Goal: Navigation & Orientation: Find specific page/section

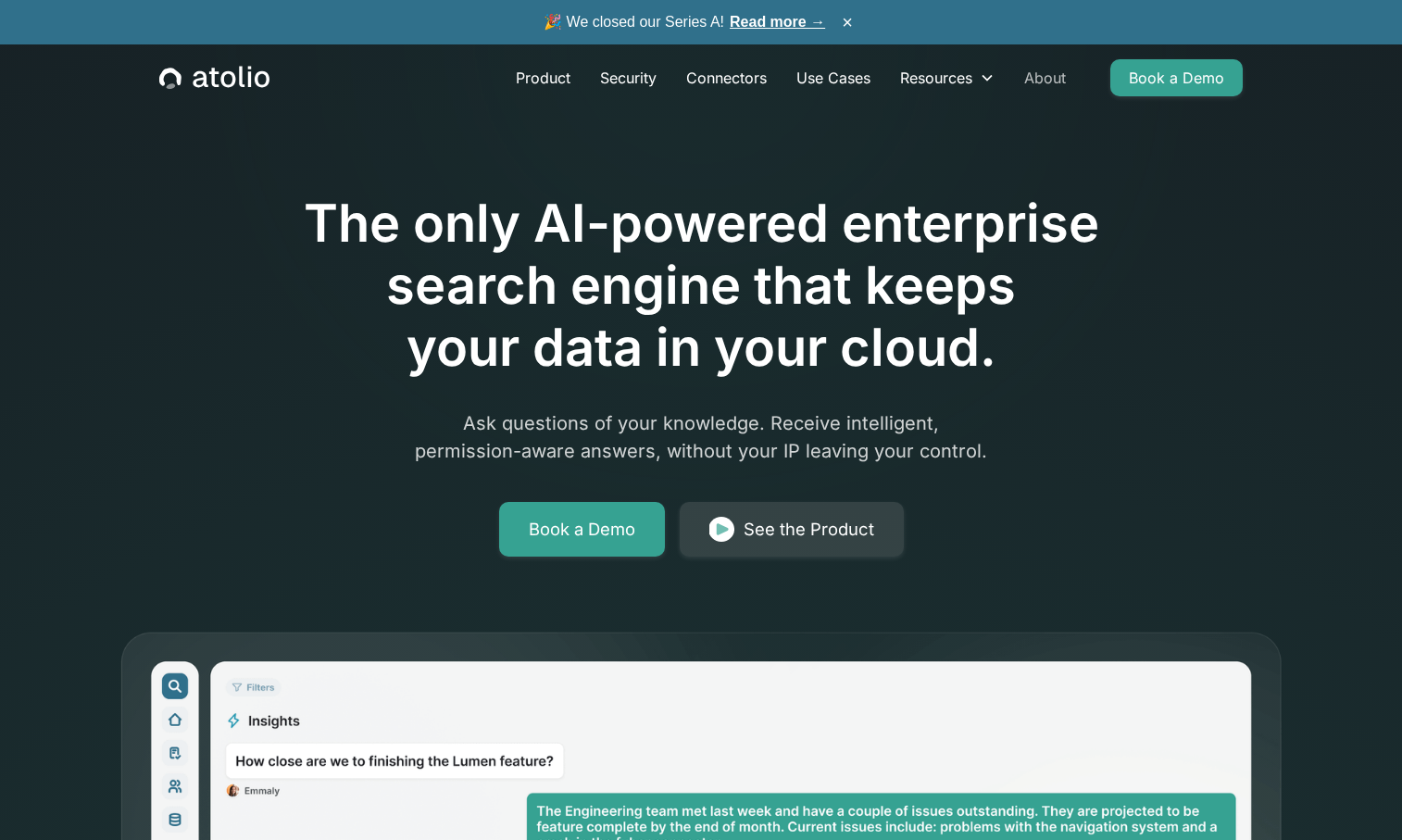
click at [1054, 78] on link "About" at bounding box center [1045, 78] width 71 height 37
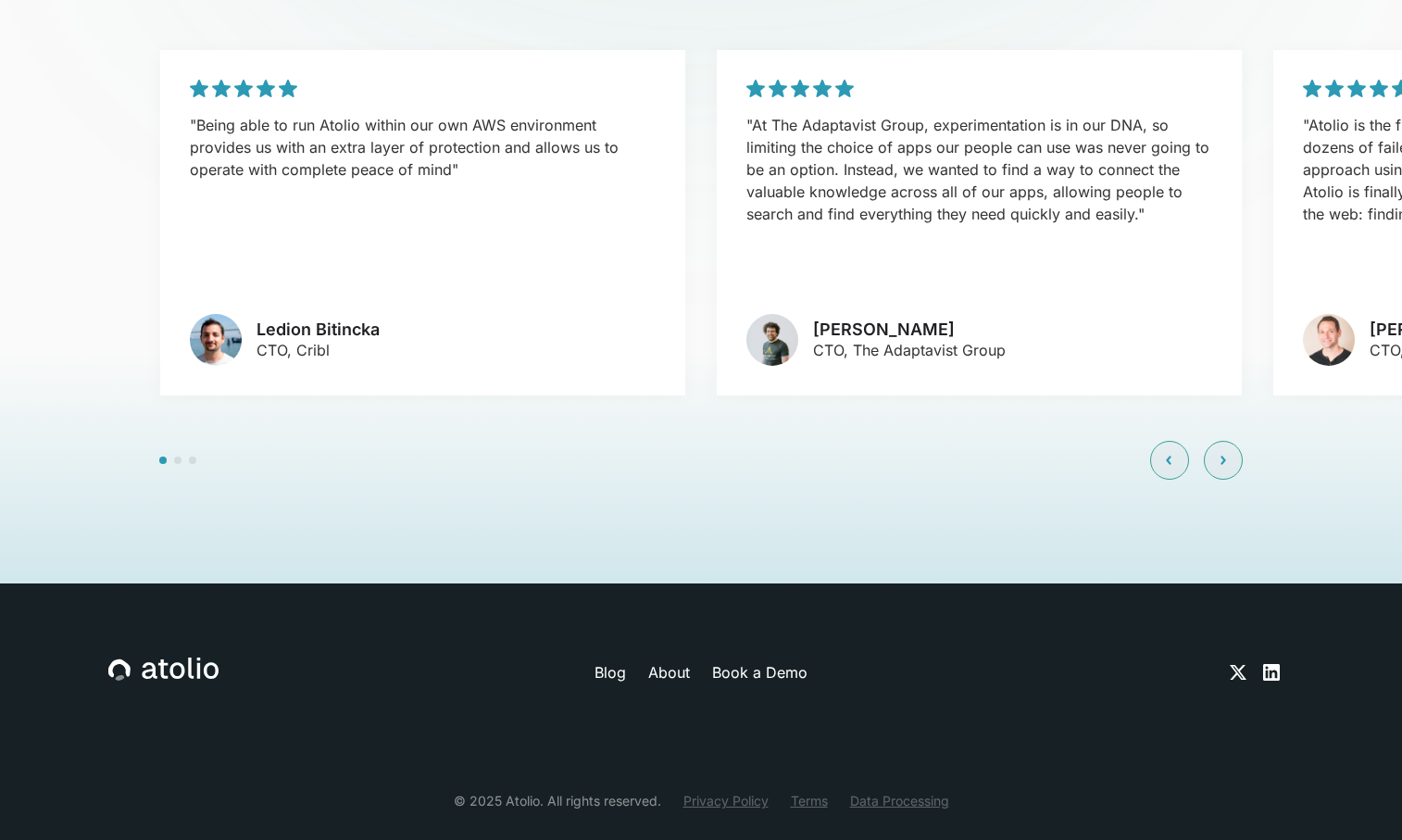
scroll to position [4466, 0]
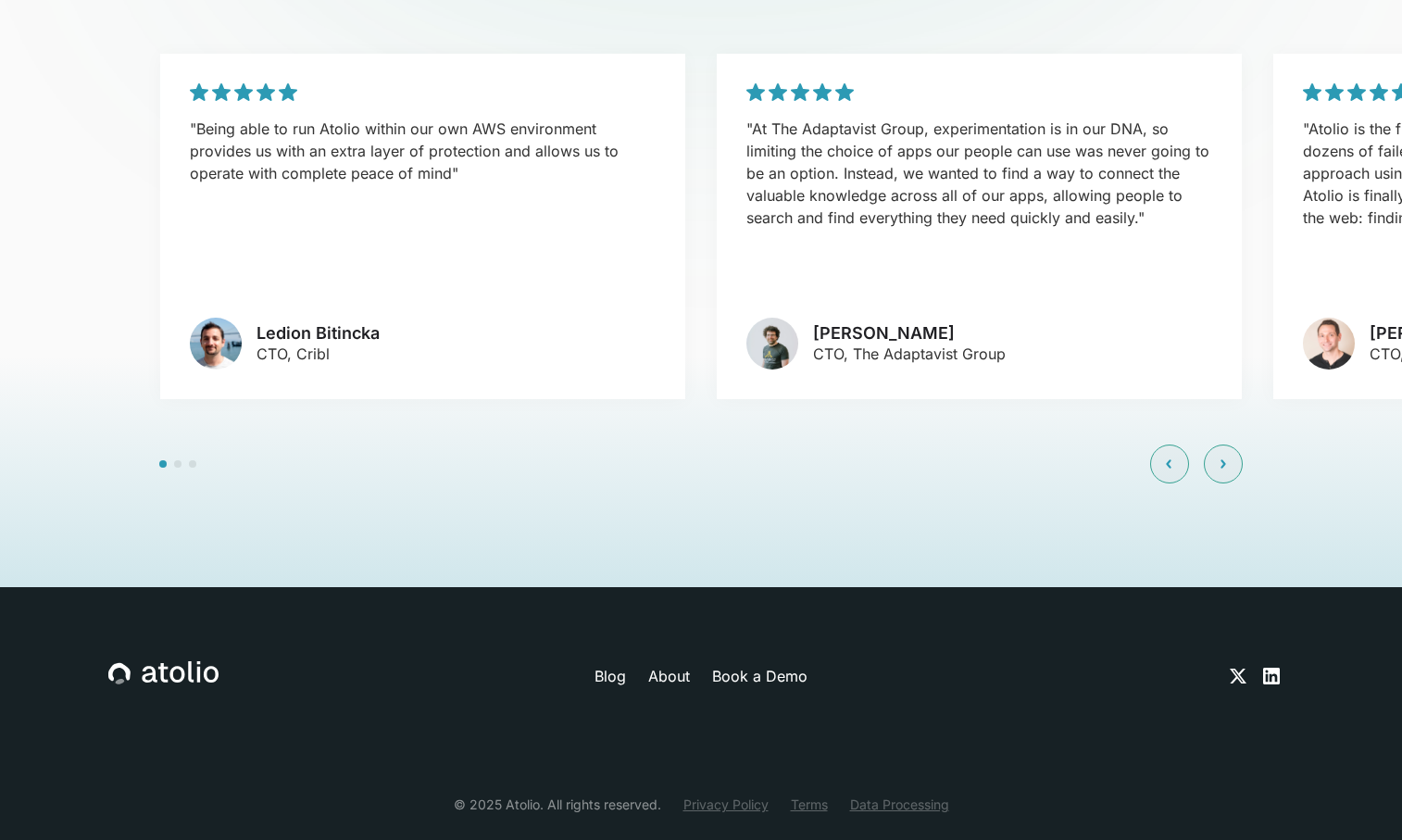
click at [671, 665] on link "About" at bounding box center [668, 676] width 42 height 22
